Goal: Task Accomplishment & Management: Complete application form

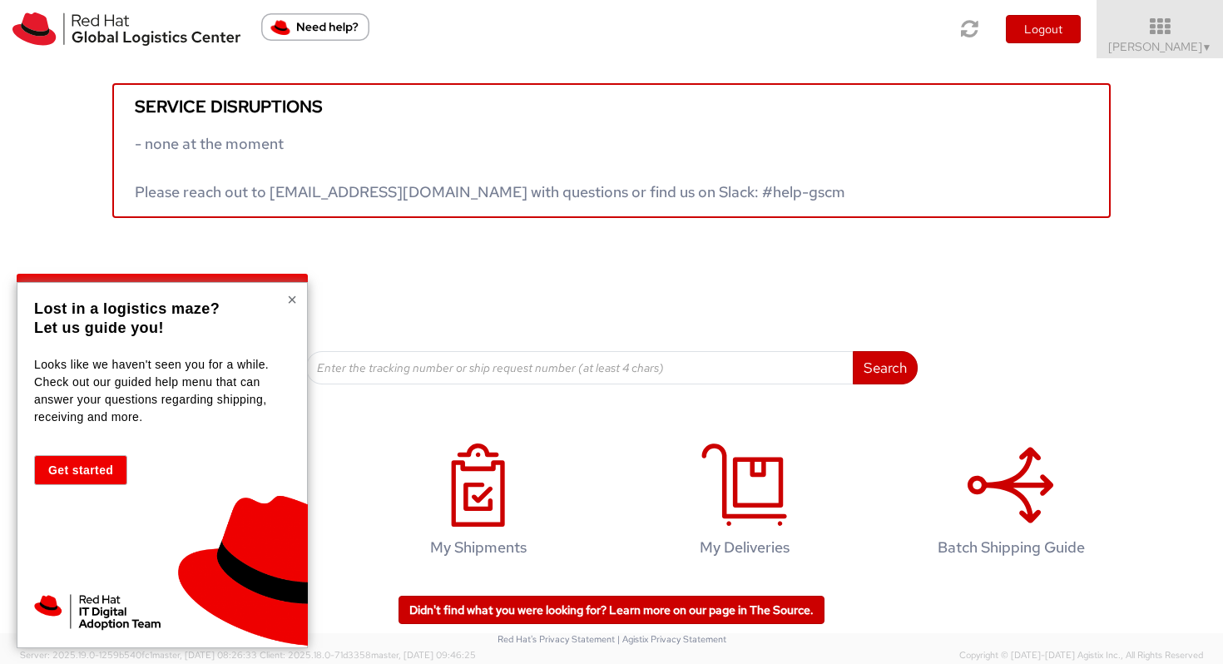
click at [290, 300] on button "×" at bounding box center [292, 299] width 10 height 17
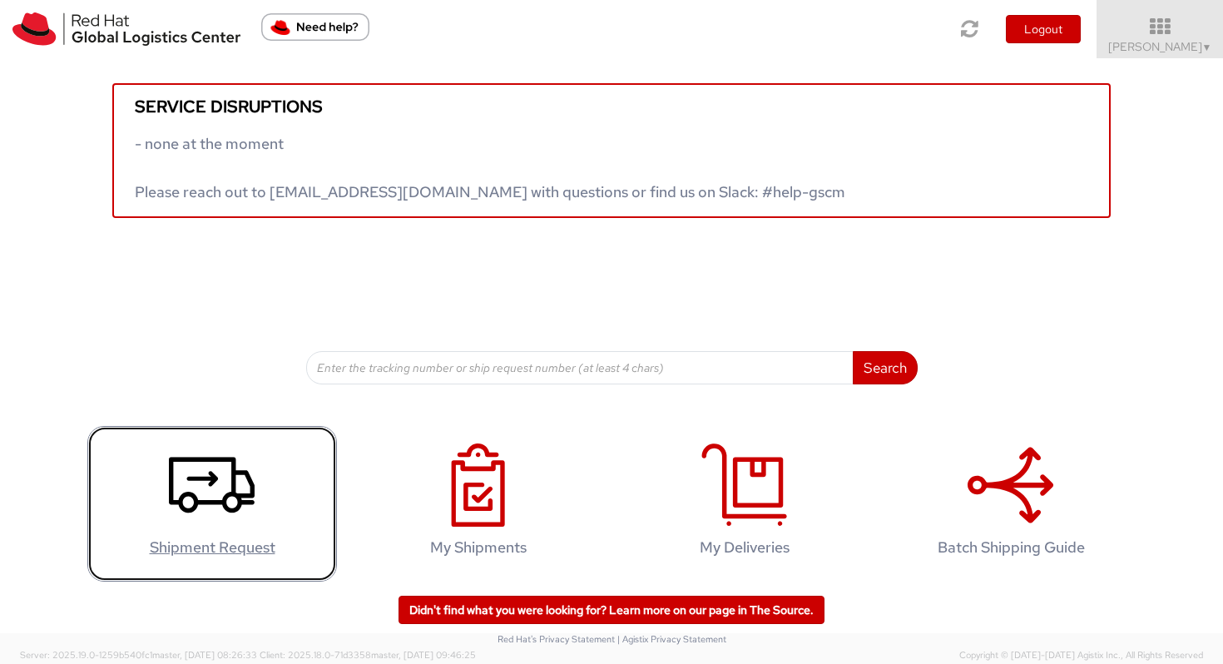
click at [194, 463] on icon at bounding box center [212, 484] width 86 height 83
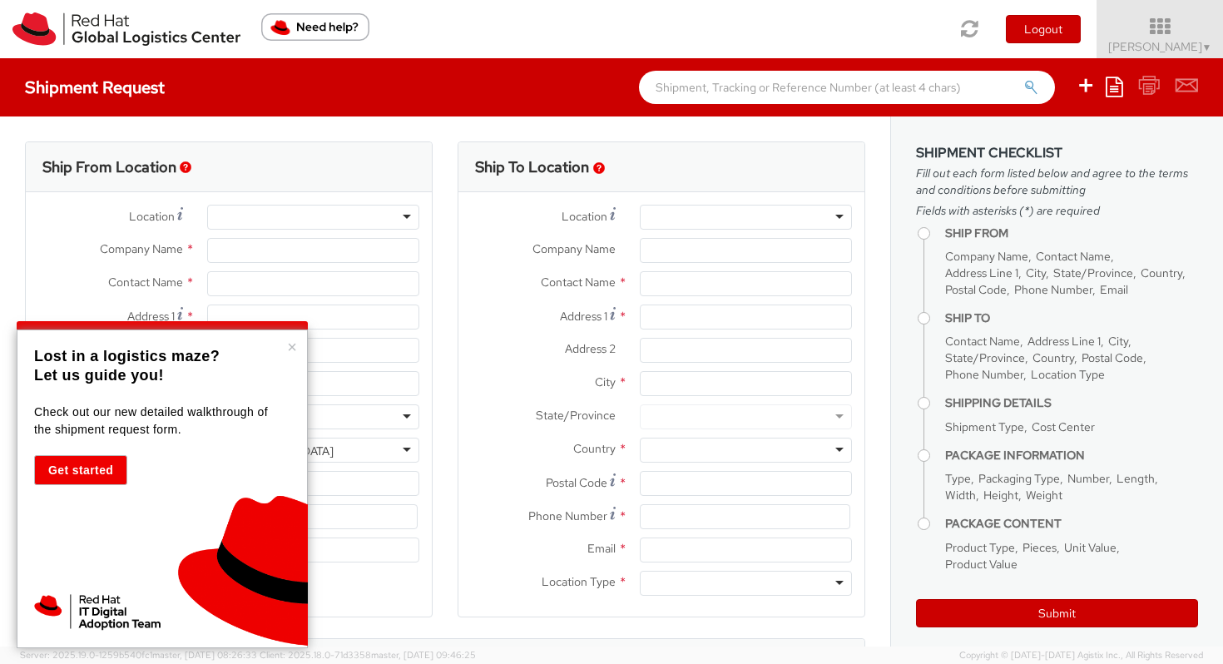
select select "931"
select select
click at [294, 350] on button "×" at bounding box center [292, 347] width 10 height 17
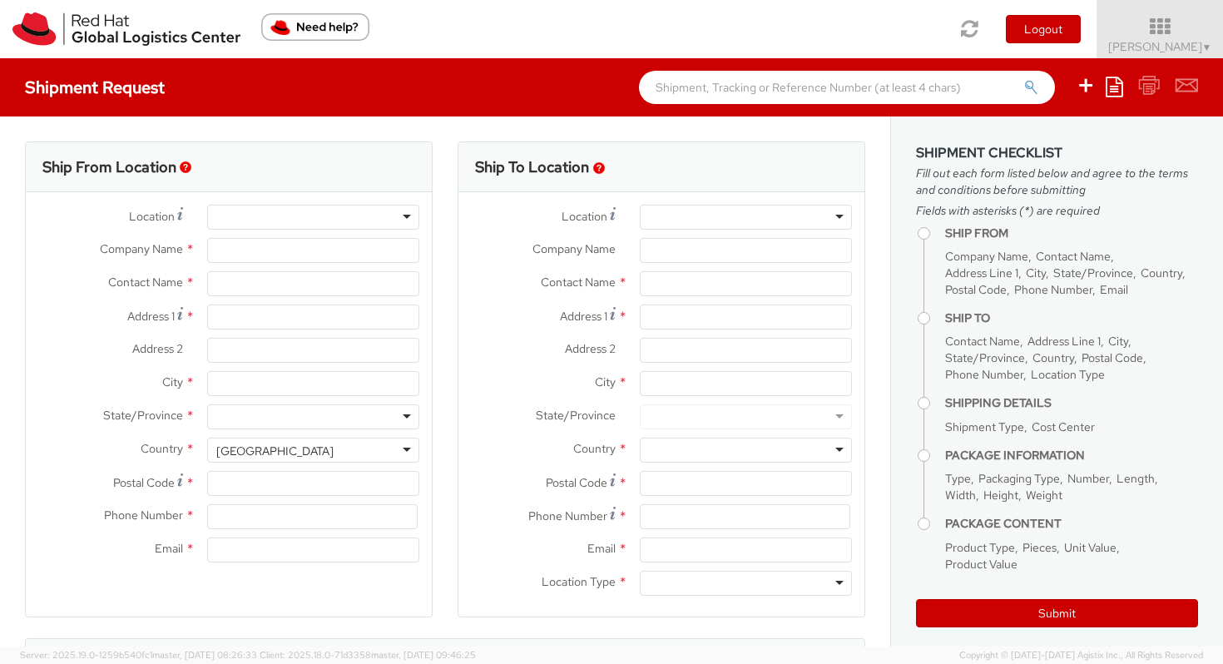
type input "Red Hat Czech s.r.o."
type input "Dominika Psotkova"
type input "Purkynova 665/115"
type input "BRNO"
type input "621 00"
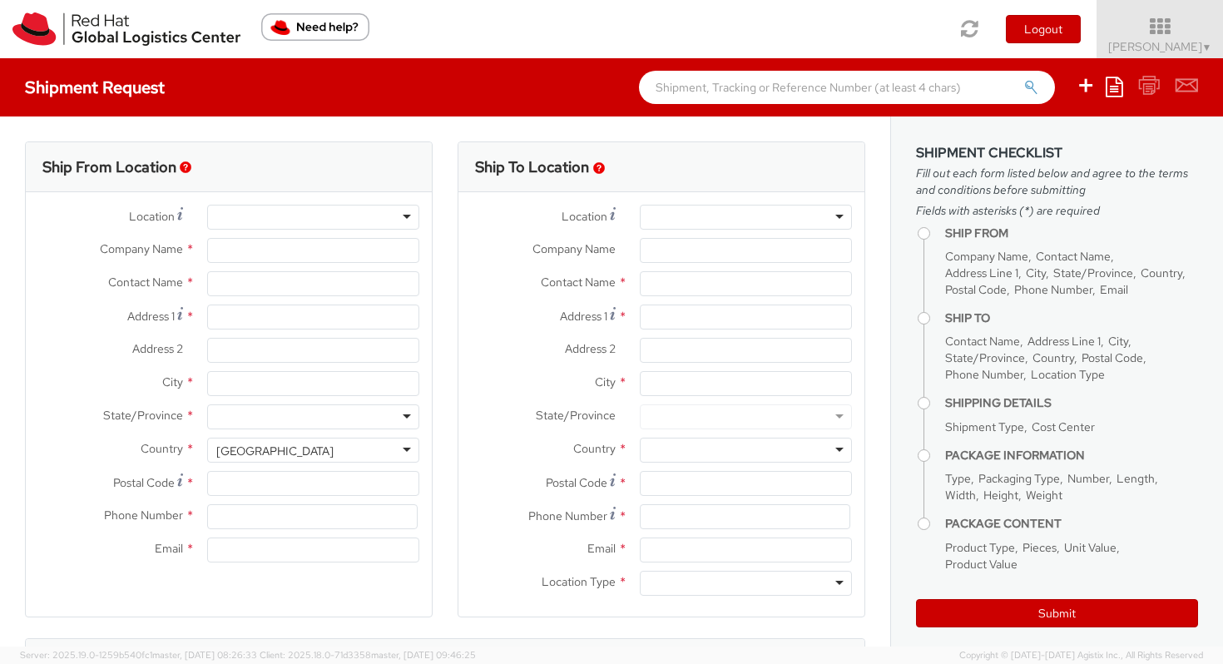
type input "420532294119"
type input "dpsotkov@redhat.com"
select select "CM"
select select "KGS"
